Goal: Transaction & Acquisition: Purchase product/service

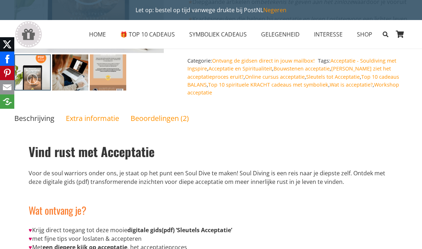
scroll to position [201, 0]
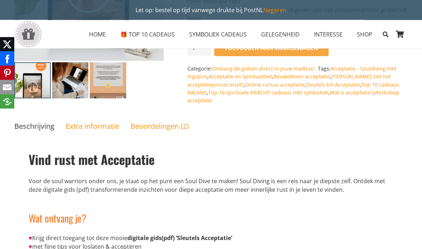
click at [245, 83] on link "Online cursus acceptatie" at bounding box center [275, 85] width 60 height 7
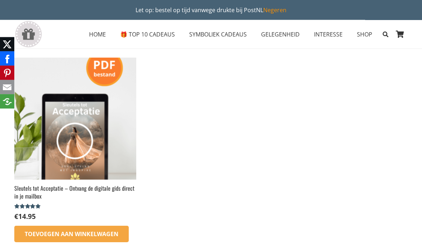
scroll to position [41, 0]
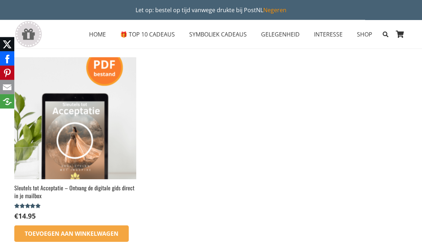
click at [108, 231] on link "Toevoegen aan winkelwagen" at bounding box center [71, 234] width 114 height 16
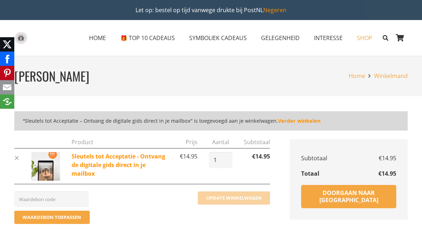
click at [341, 196] on link "Doorgaan naar afrekenen" at bounding box center [348, 197] width 95 height 24
